Goal: Transaction & Acquisition: Download file/media

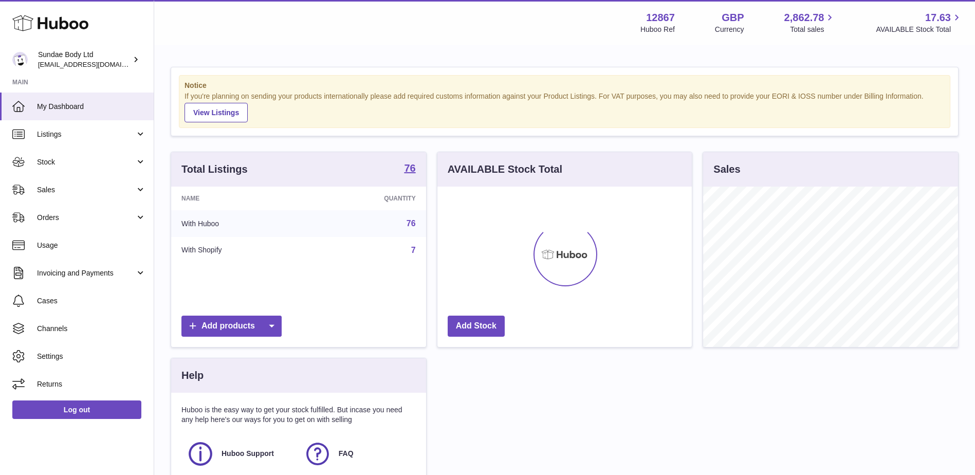
scroll to position [160, 254]
click at [97, 279] on link "Invoicing and Payments" at bounding box center [77, 273] width 154 height 28
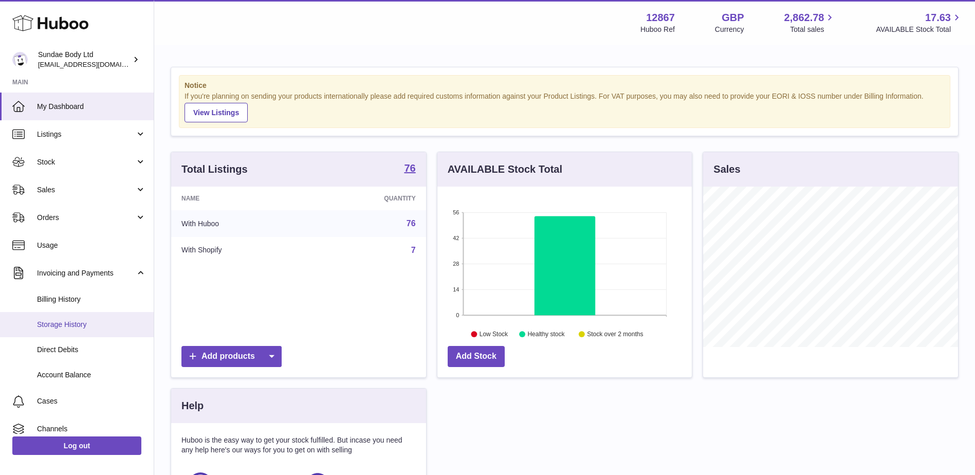
click at [96, 321] on span "Storage History" at bounding box center [91, 325] width 109 height 10
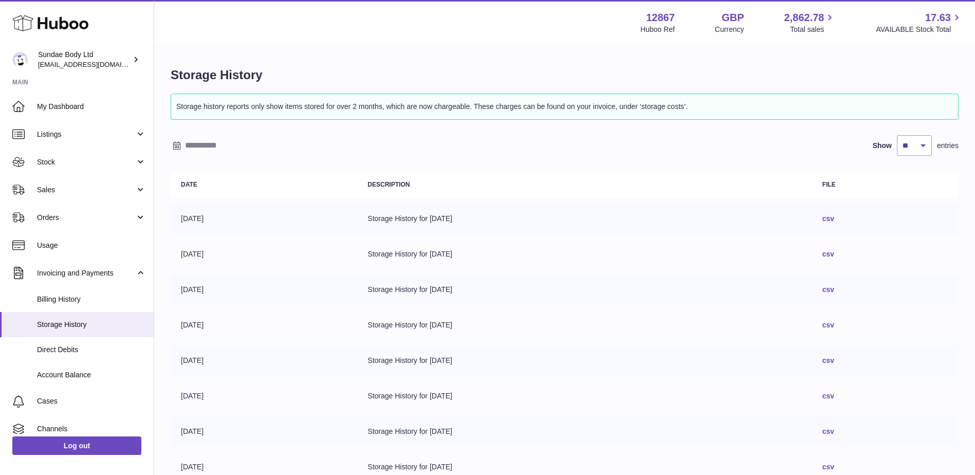
click at [834, 217] on link "csv" at bounding box center [829, 218] width 12 height 8
click at [834, 253] on link "csv" at bounding box center [829, 254] width 12 height 8
click at [834, 325] on link "csv" at bounding box center [829, 325] width 12 height 8
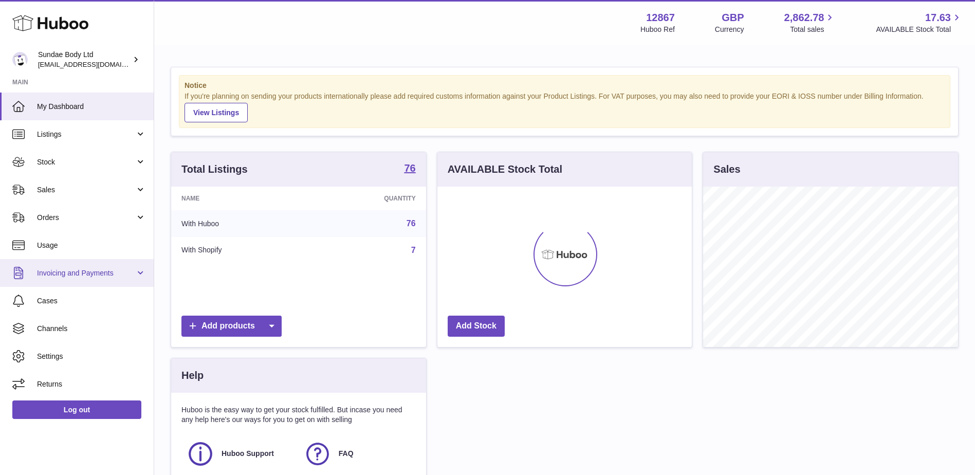
scroll to position [160, 254]
click at [88, 277] on span "Invoicing and Payments" at bounding box center [86, 273] width 98 height 10
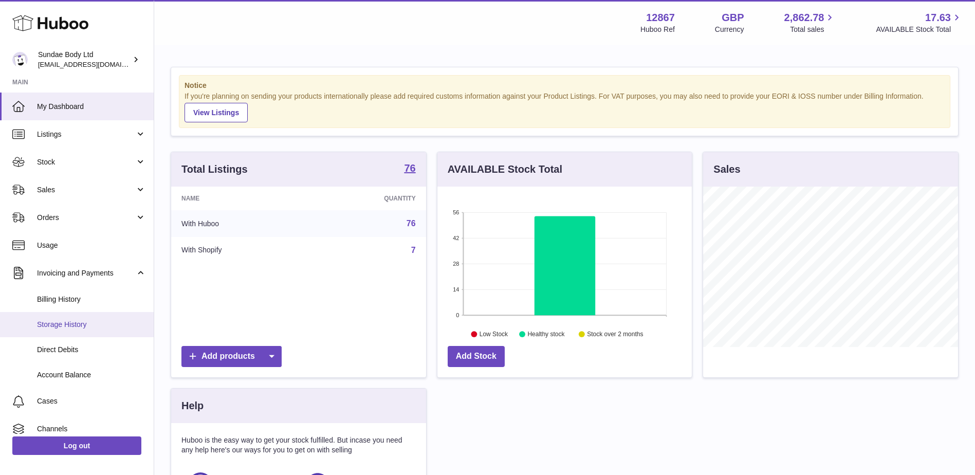
click at [72, 324] on span "Storage History" at bounding box center [91, 325] width 109 height 10
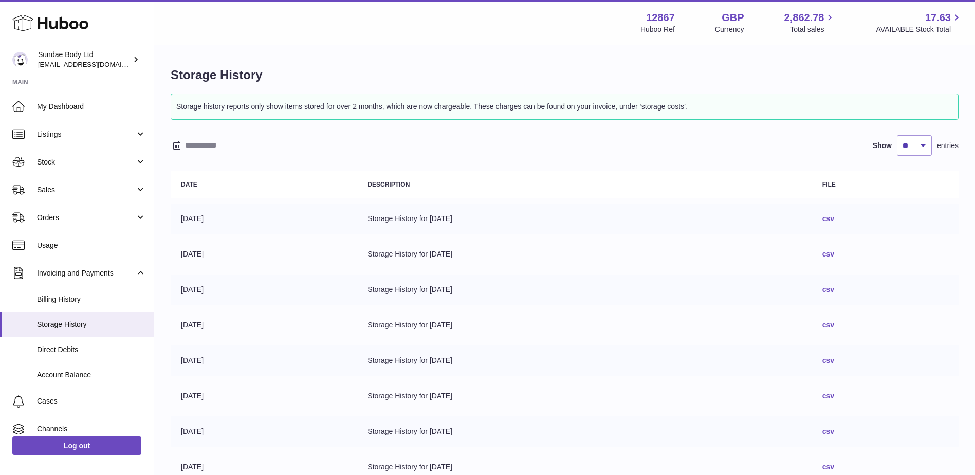
click at [834, 217] on link "csv" at bounding box center [829, 218] width 12 height 8
